Goal: Task Accomplishment & Management: Use online tool/utility

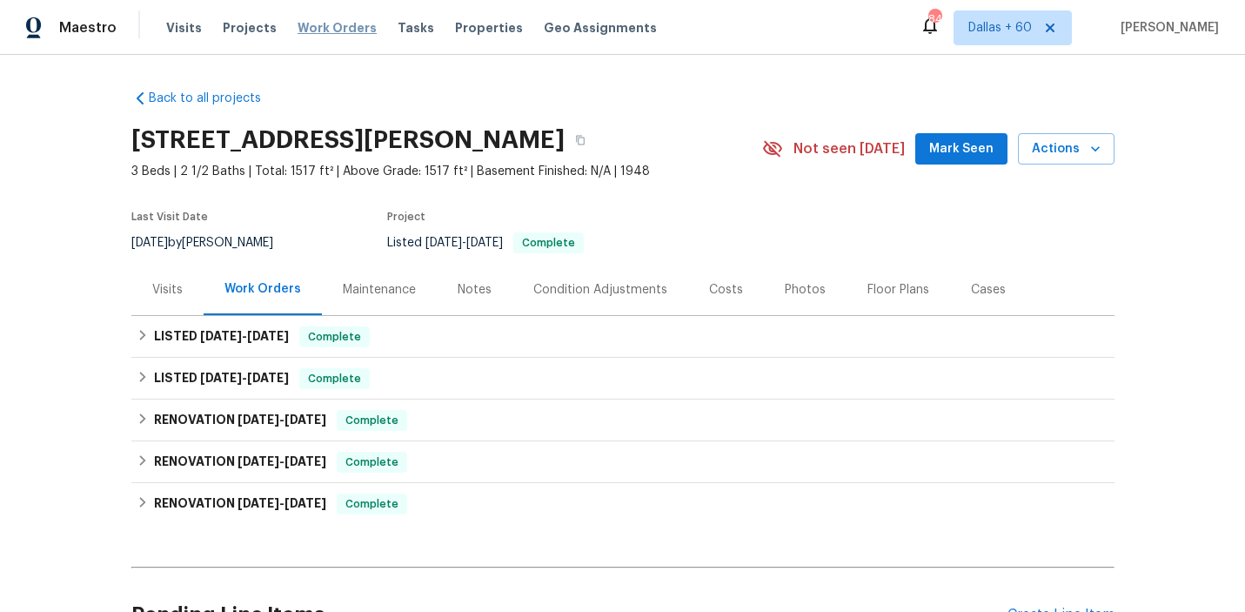
click at [306, 28] on span "Work Orders" at bounding box center [336, 27] width 79 height 17
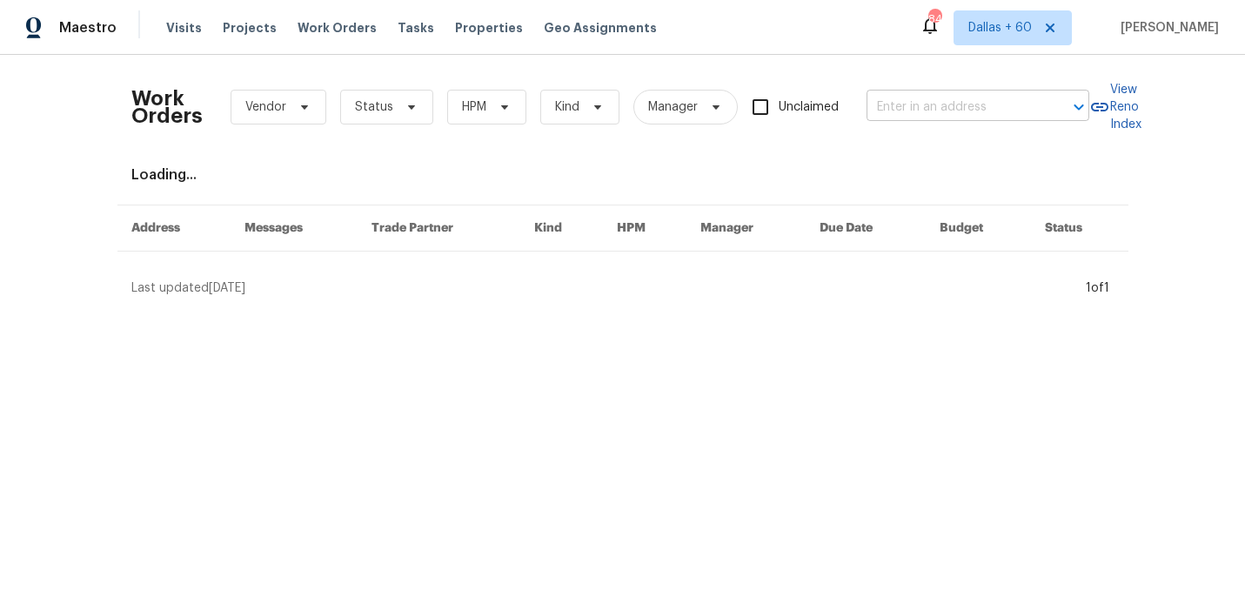
click at [912, 103] on input "text" at bounding box center [953, 107] width 174 height 27
paste input "[STREET_ADDRESS]"
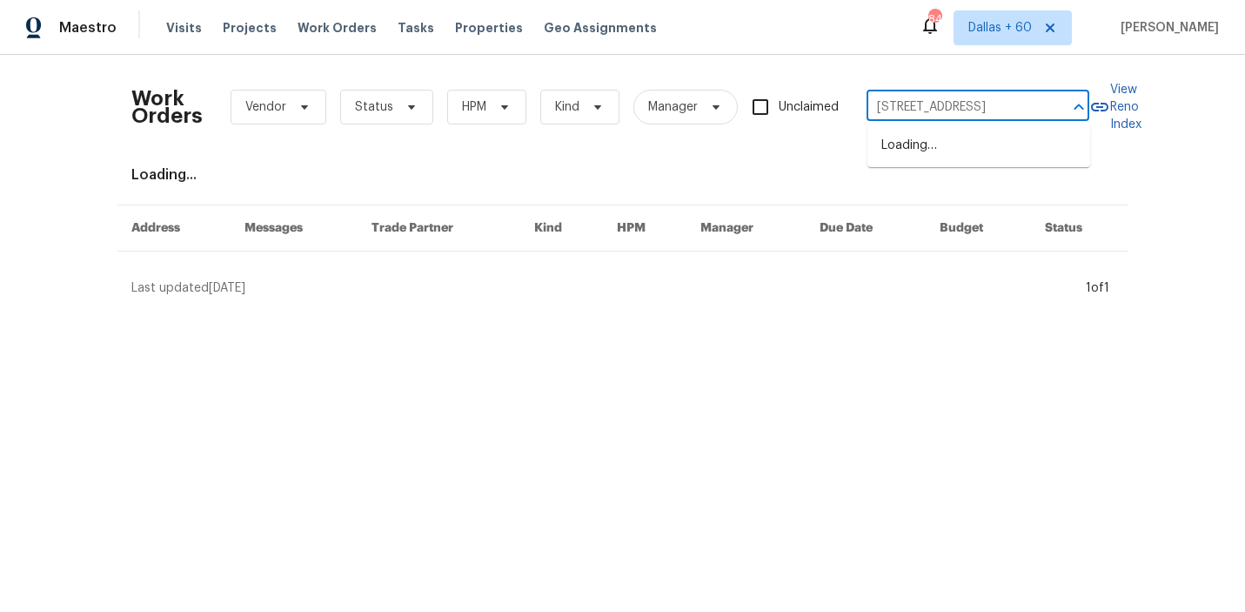
scroll to position [0, 92]
type input "[STREET_ADDRESS]"
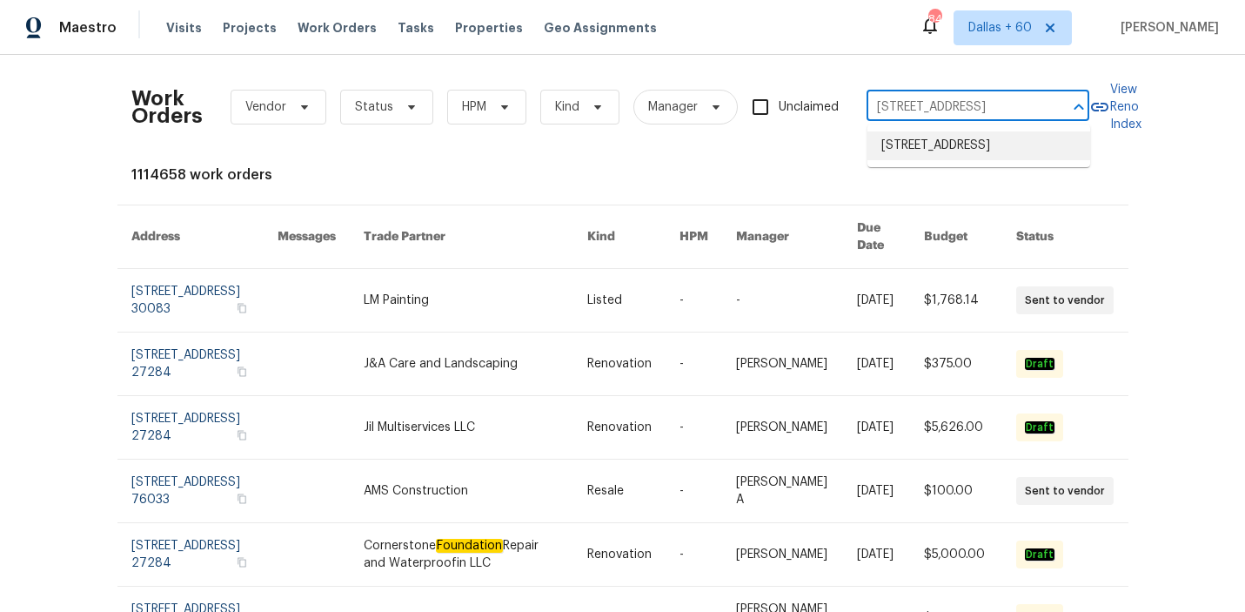
click at [937, 150] on li "[STREET_ADDRESS]" at bounding box center [978, 145] width 223 height 29
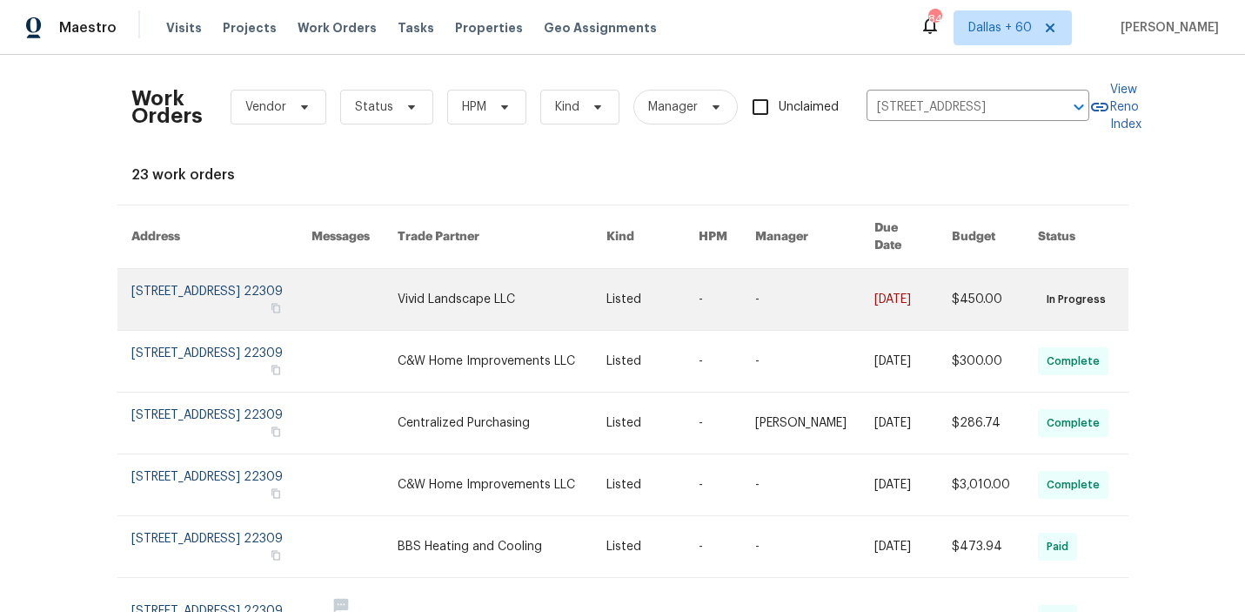
click at [558, 294] on link at bounding box center [503, 299] width 210 height 61
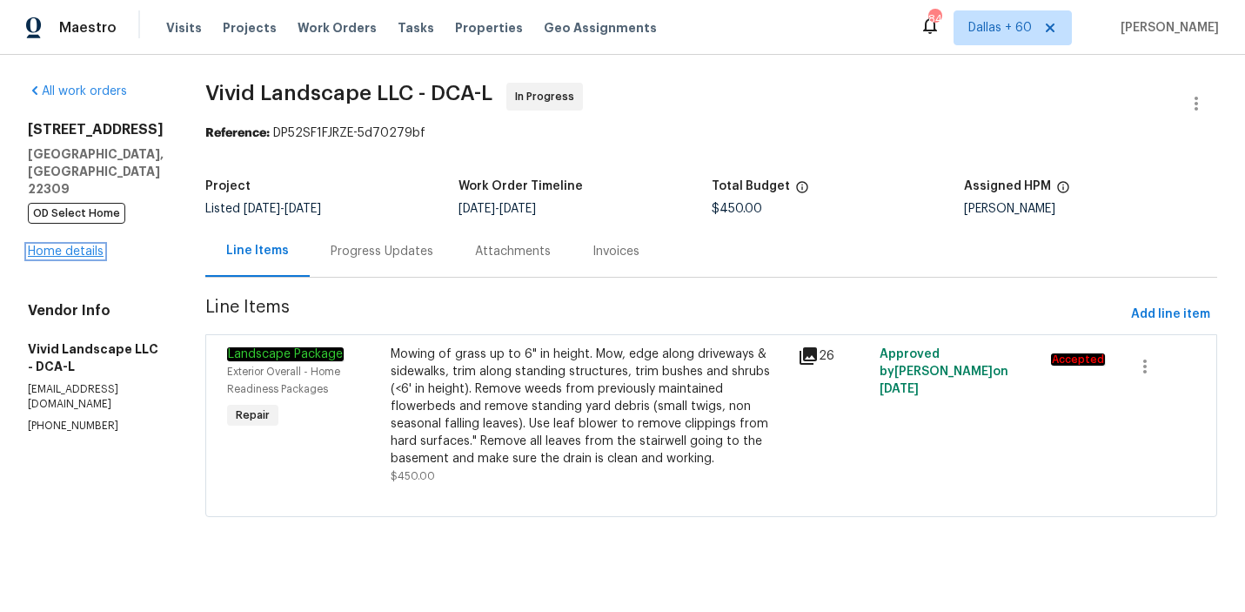
click at [50, 245] on link "Home details" at bounding box center [66, 251] width 76 height 12
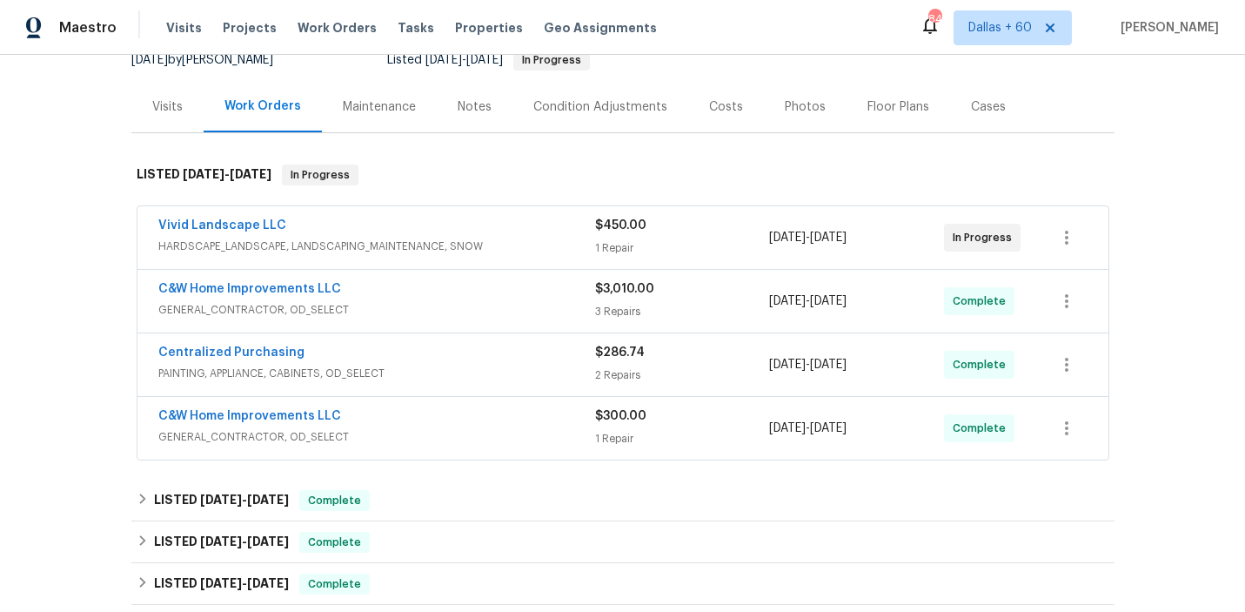
scroll to position [198, 0]
click at [546, 218] on div "Vivid Landscape LLC" at bounding box center [376, 228] width 437 height 21
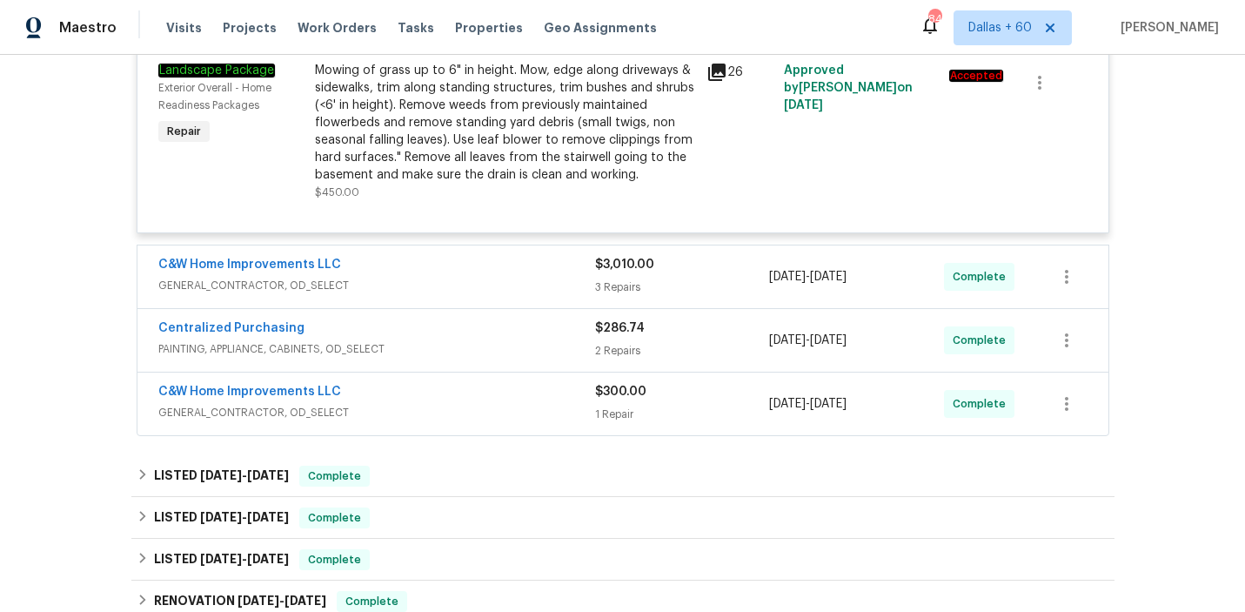
scroll to position [485, 0]
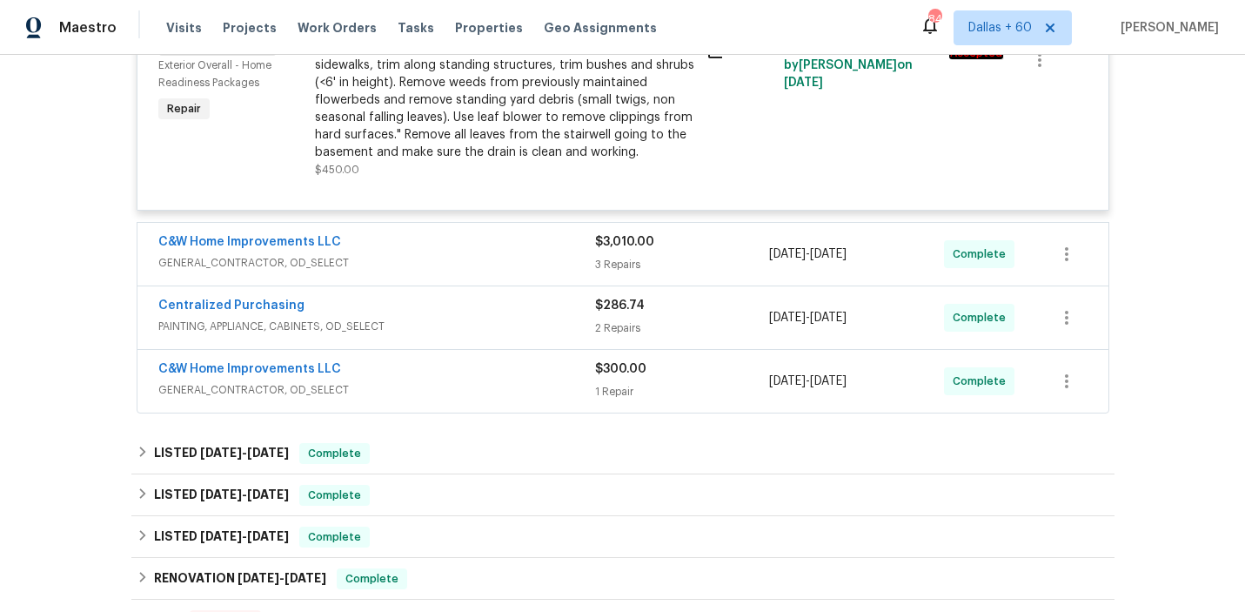
click at [547, 235] on div "C&W Home Improvements LLC" at bounding box center [376, 243] width 437 height 21
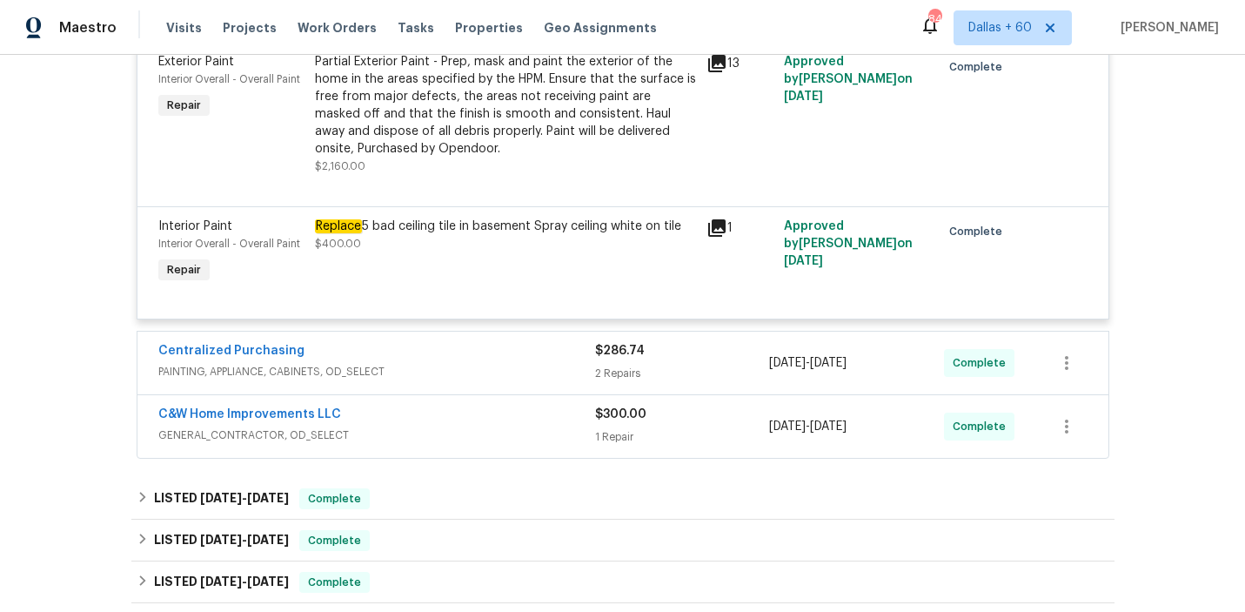
scroll to position [1051, 0]
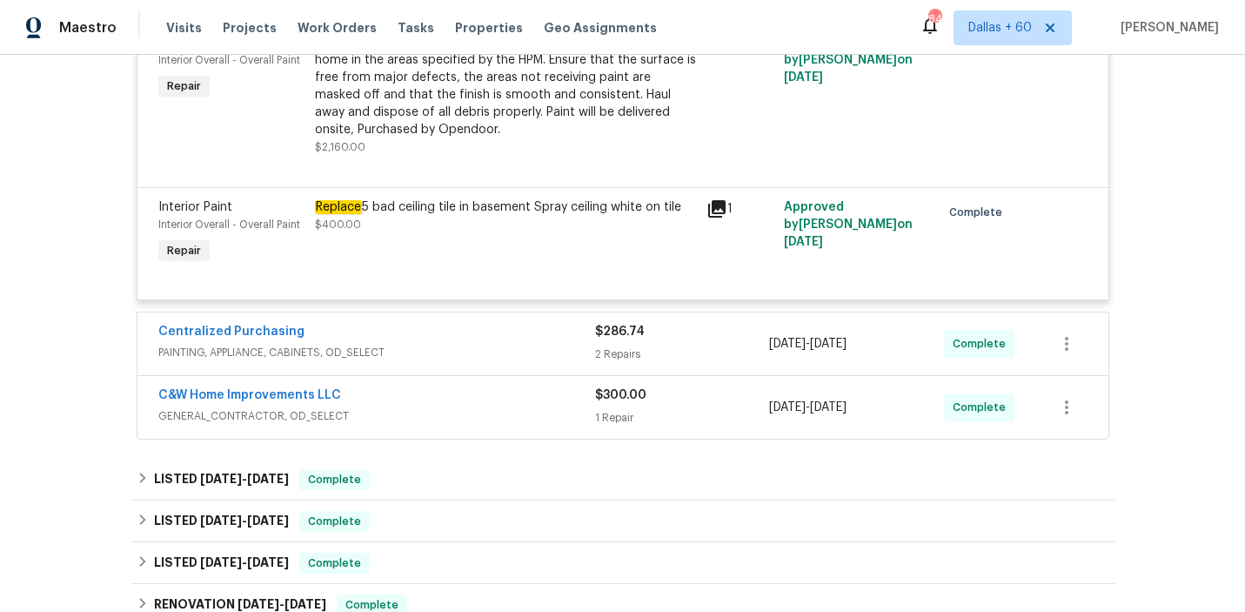
click at [509, 323] on div "Centralized Purchasing" at bounding box center [376, 333] width 437 height 21
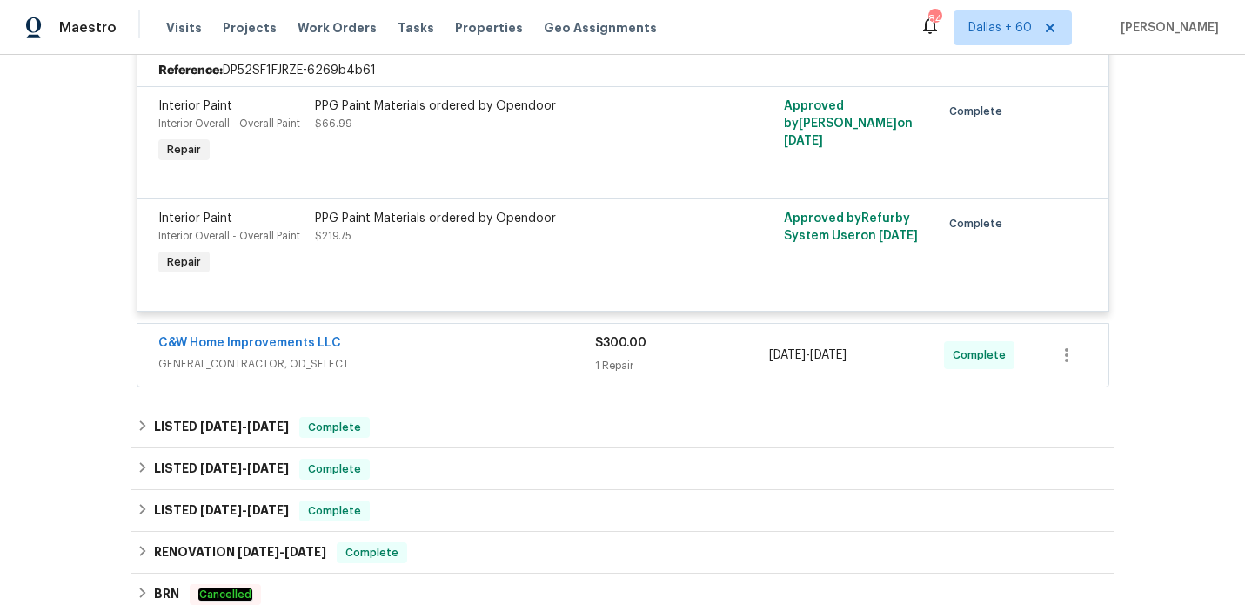
scroll to position [1437, 0]
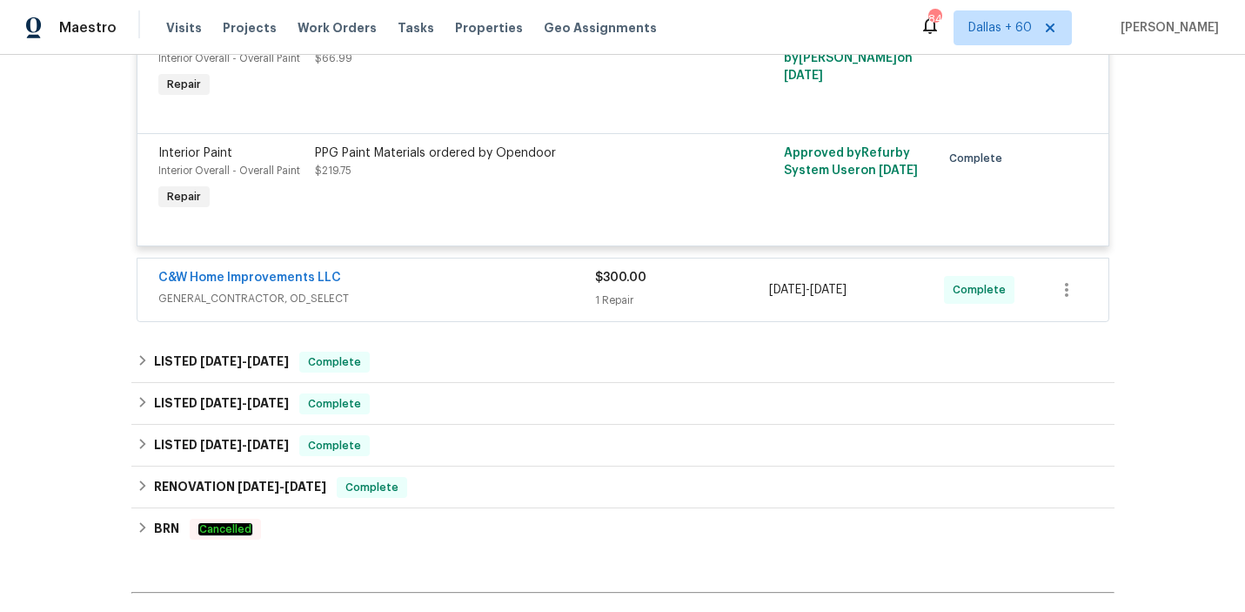
click at [509, 269] on div "C&W Home Improvements LLC" at bounding box center [376, 279] width 437 height 21
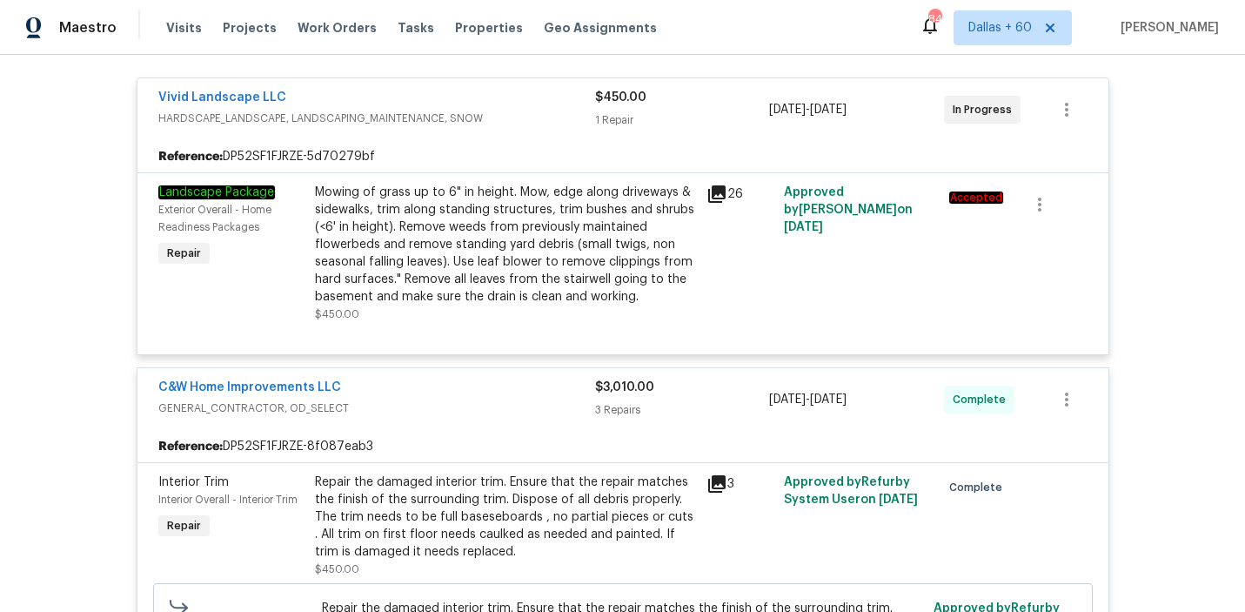
scroll to position [0, 0]
